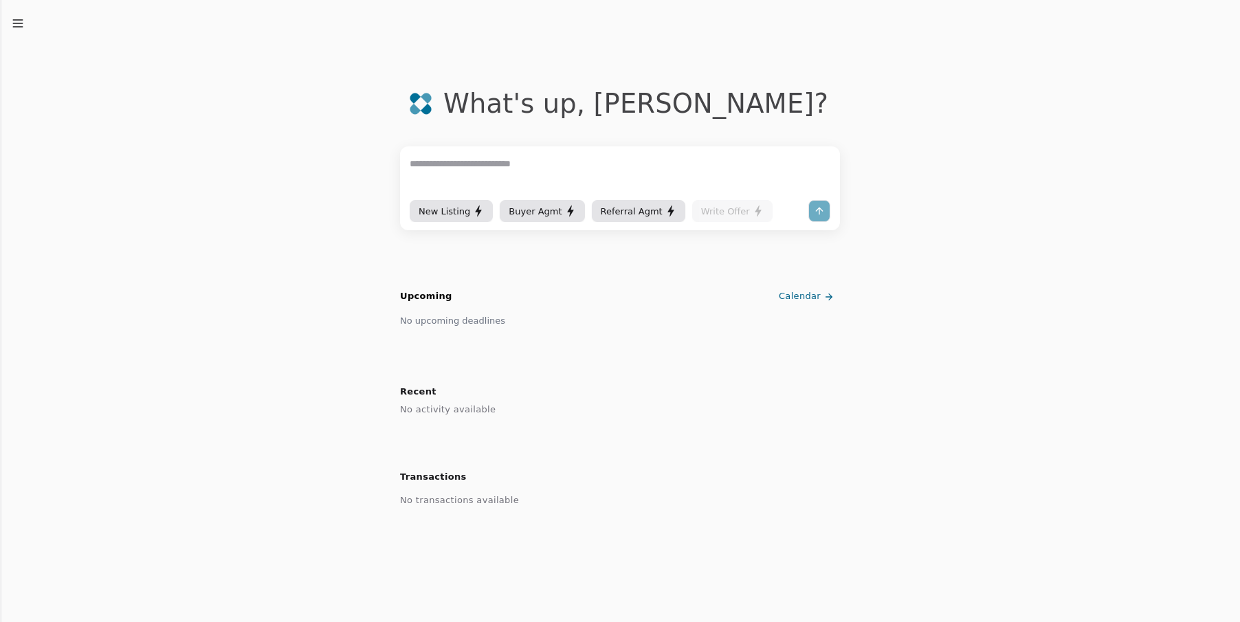
click at [456, 213] on div "New Listing" at bounding box center [451, 211] width 65 height 14
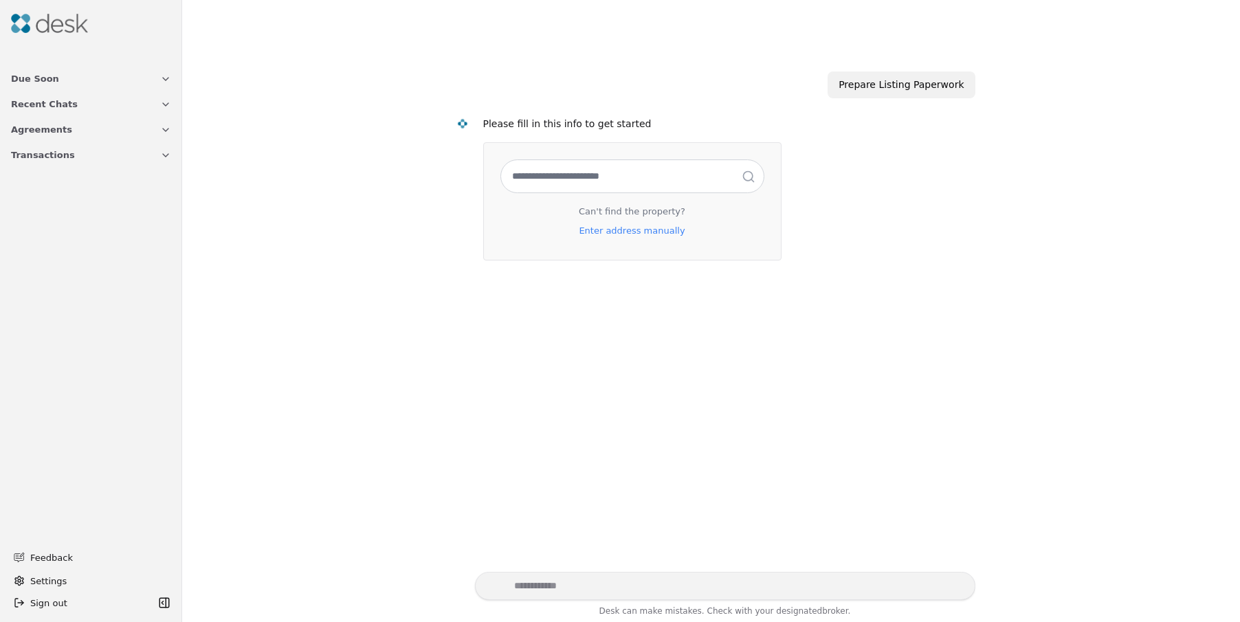
click at [109, 130] on button "Agreements" at bounding box center [91, 129] width 177 height 25
click at [56, 223] on span "Agreements" at bounding box center [38, 221] width 54 height 14
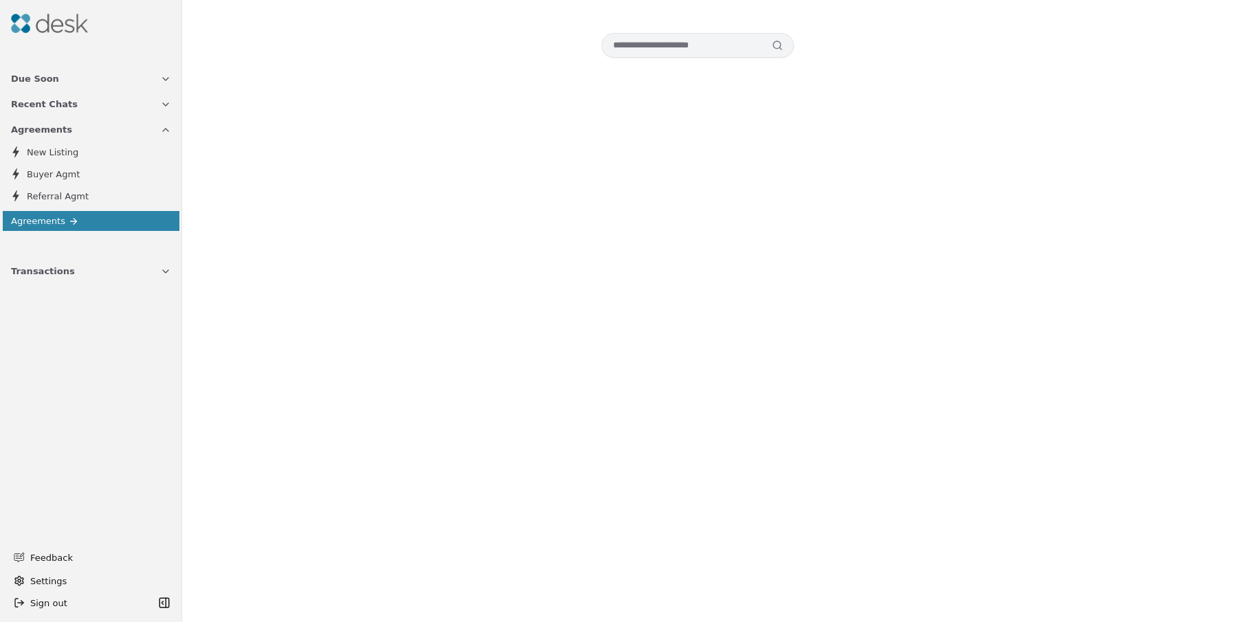
click at [299, 122] on div at bounding box center [711, 311] width 1058 height 622
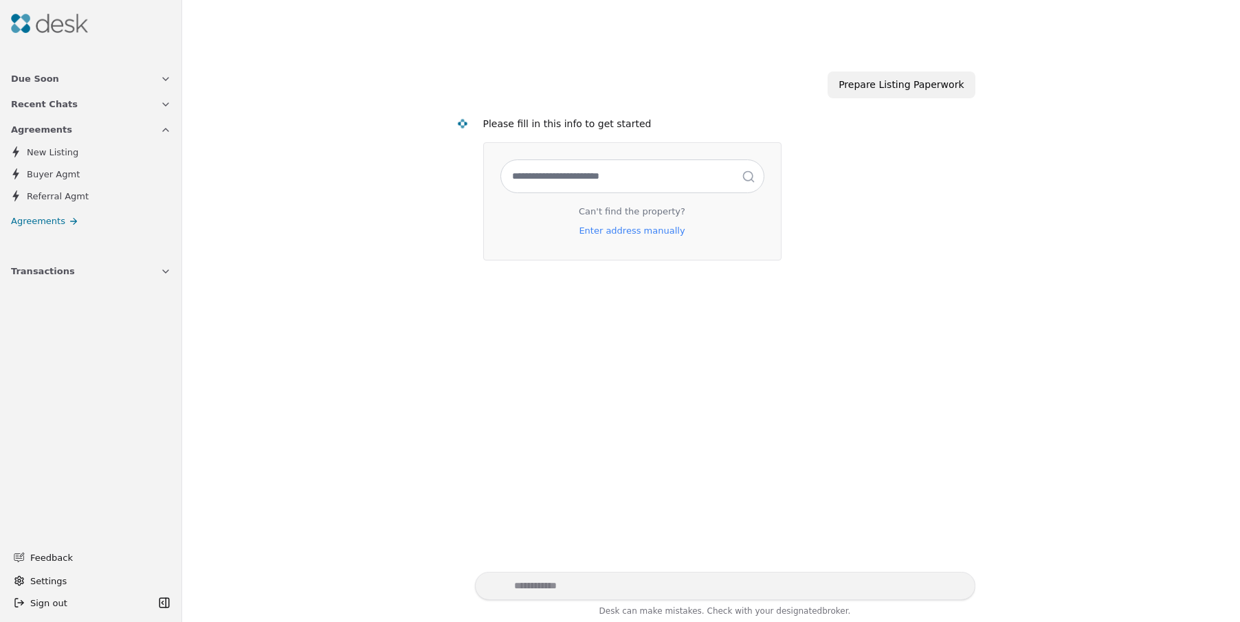
click at [905, 85] on div "Prepare Listing Paperwork" at bounding box center [901, 85] width 147 height 27
